Goal: Check status: Check status

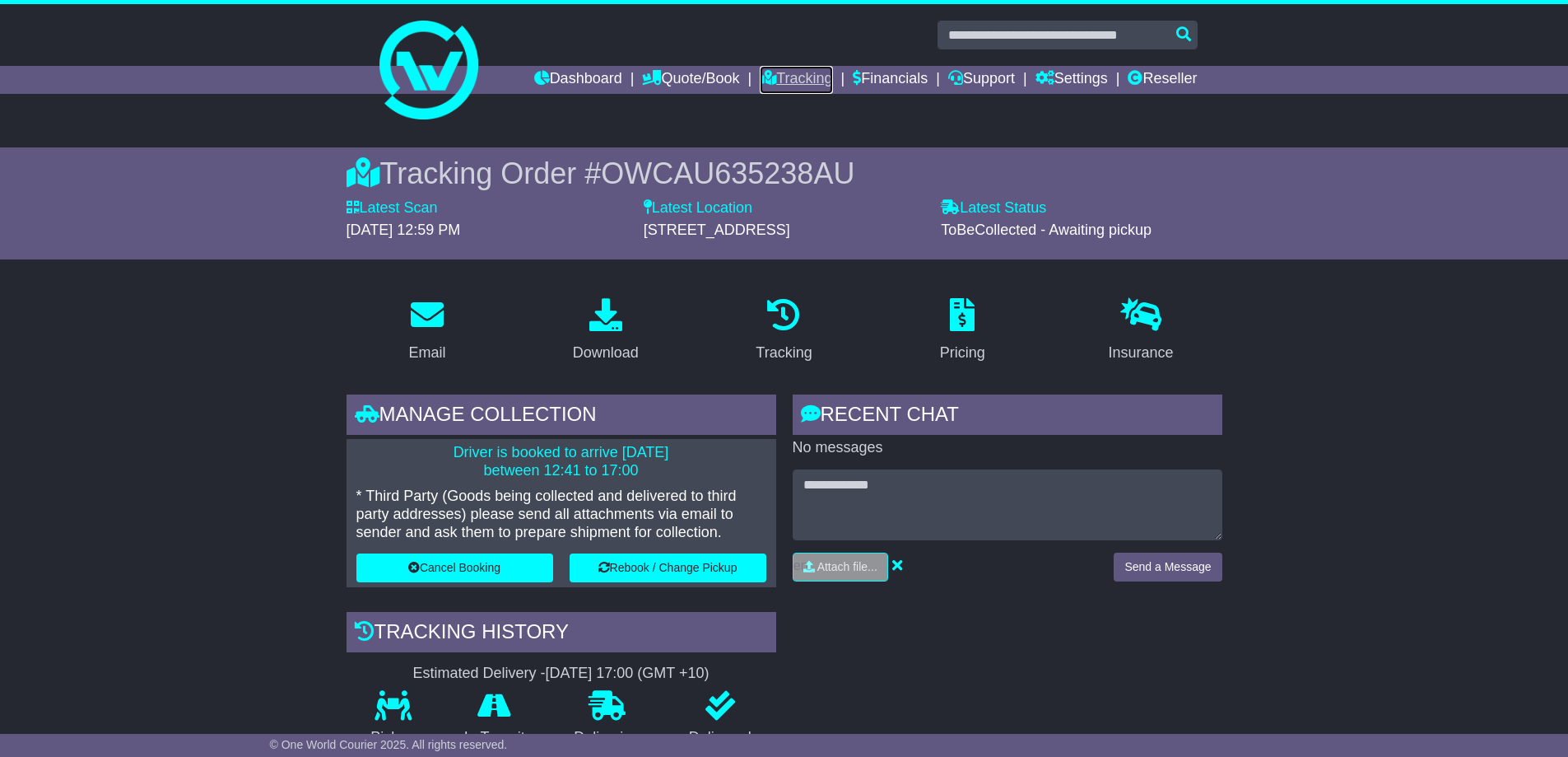
click at [773, 80] on link "Tracking" at bounding box center [796, 79] width 73 height 28
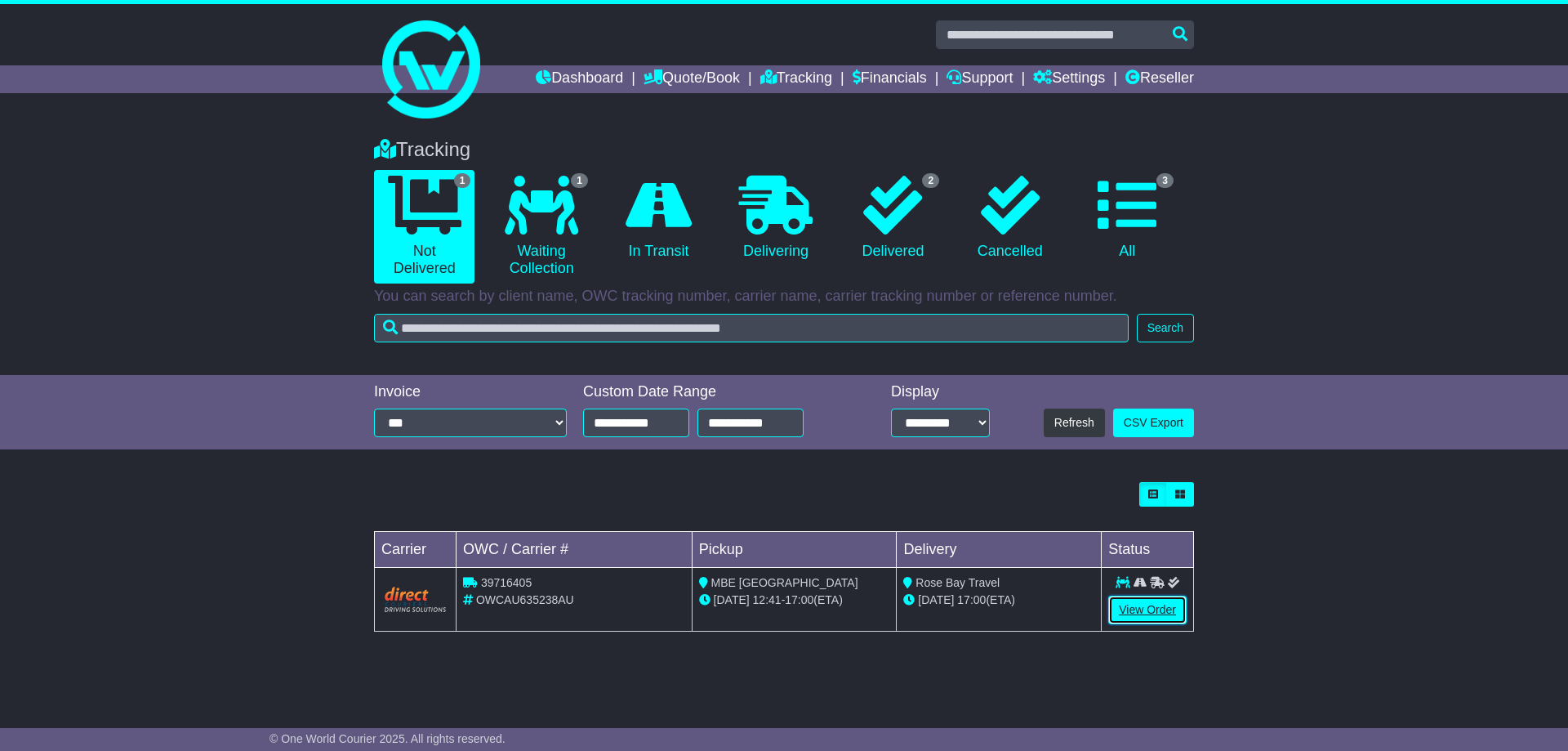
click at [1127, 608] on link "View Order" at bounding box center [1147, 609] width 79 height 28
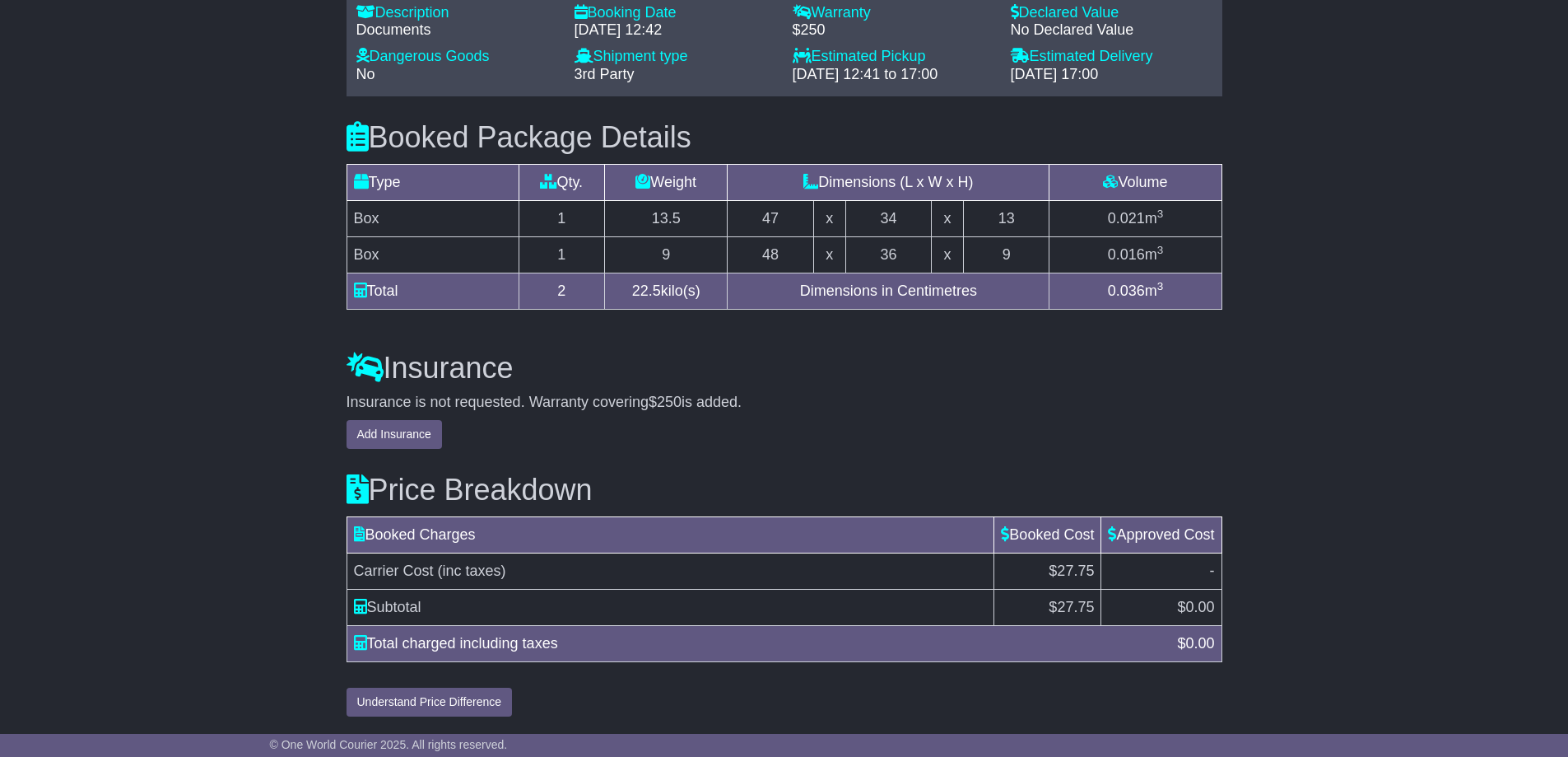
scroll to position [1455, 0]
